Goal: Communication & Community: Answer question/provide support

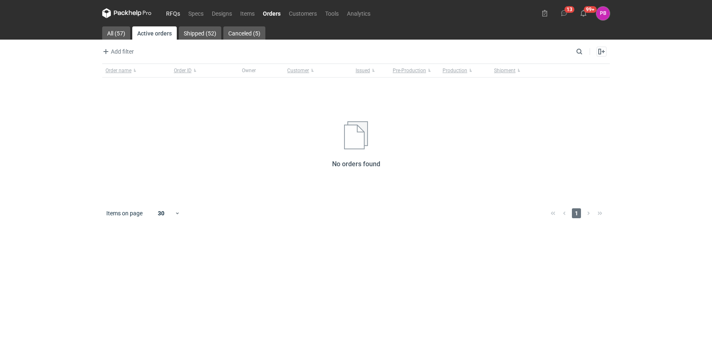
click at [172, 17] on link "RFQs" at bounding box center [173, 13] width 22 height 10
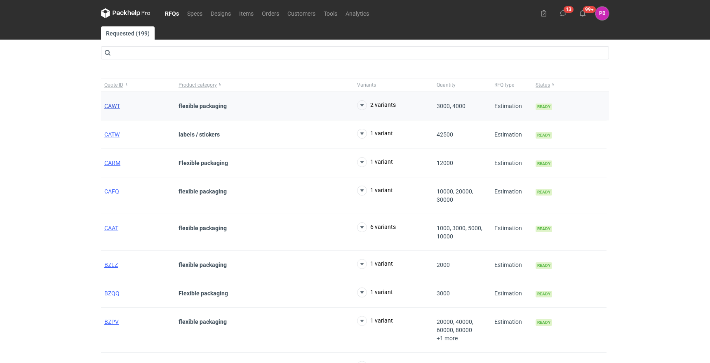
click at [111, 107] on span "CAWT" at bounding box center [112, 106] width 16 height 7
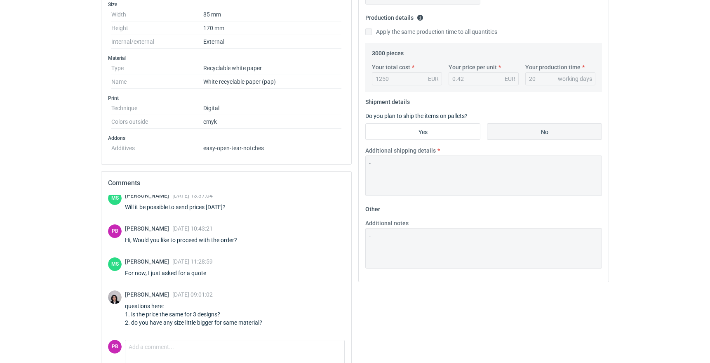
scroll to position [275, 0]
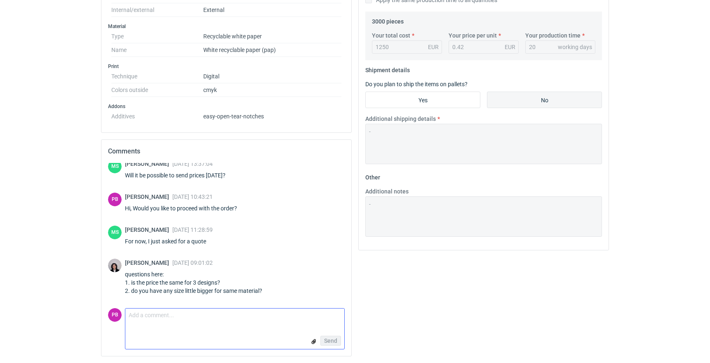
click at [207, 322] on textarea "Comment message" at bounding box center [234, 316] width 219 height 17
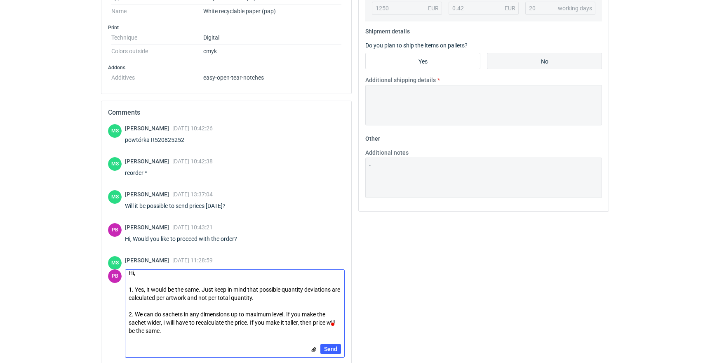
scroll to position [0, 0]
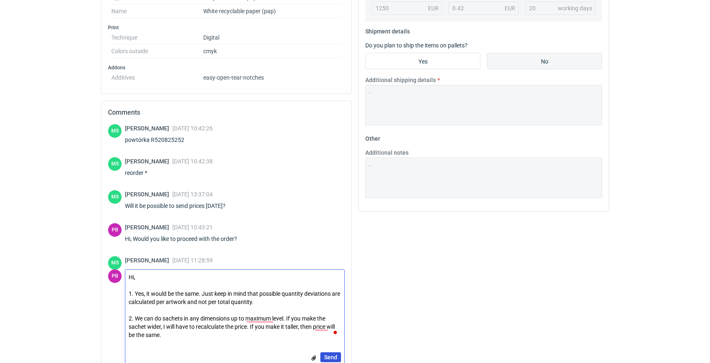
type textarea "Hi, 1. Yes, it would be the same. Just keep in mind that possible quantity devi…"
click at [334, 356] on span "Send" at bounding box center [330, 357] width 13 height 6
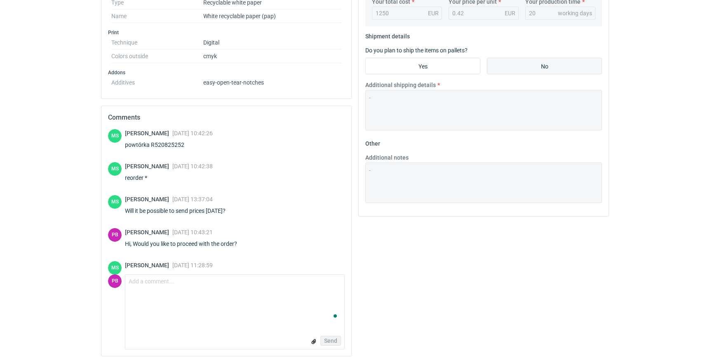
scroll to position [160, 0]
